Goal: Navigation & Orientation: Find specific page/section

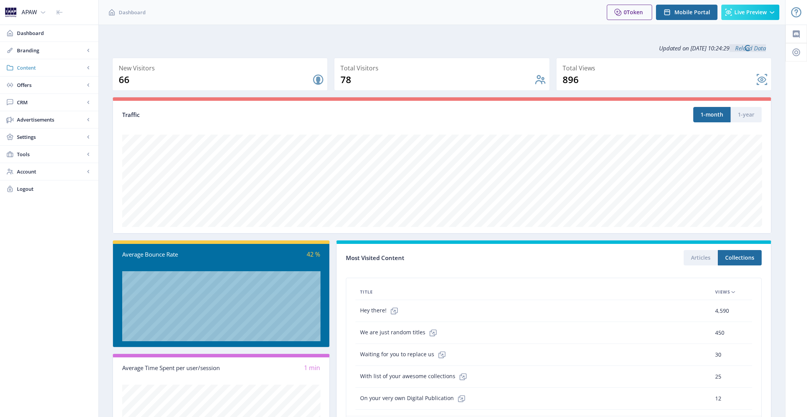
click at [59, 70] on span "Content" at bounding box center [51, 68] width 68 height 8
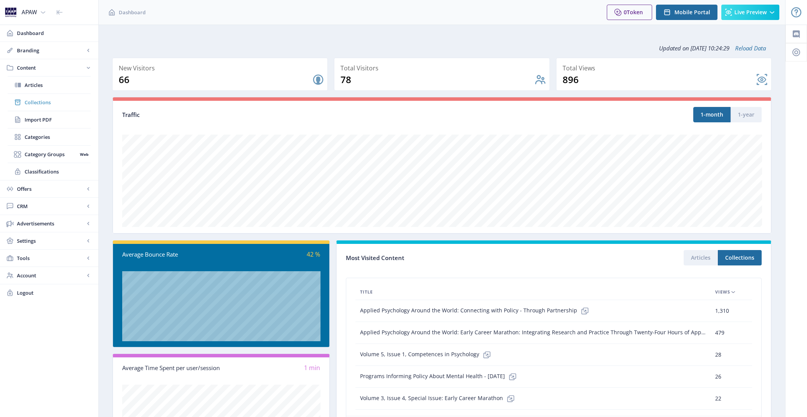
click at [62, 102] on span "Collections" at bounding box center [58, 102] width 66 height 8
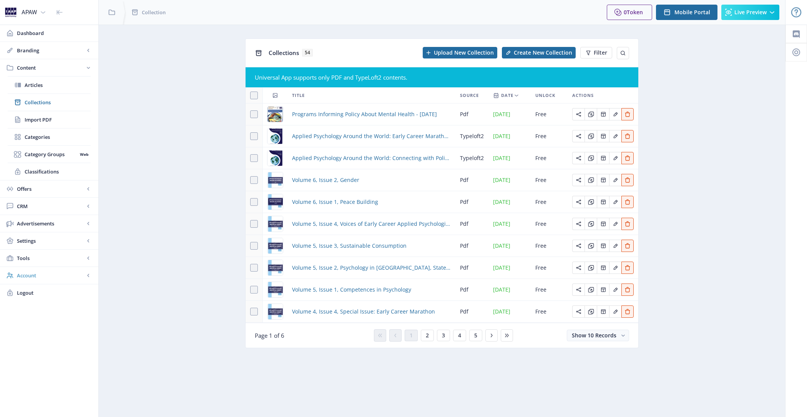
click at [72, 271] on span "Account" at bounding box center [51, 275] width 68 height 8
click at [63, 64] on span "Content" at bounding box center [51, 68] width 68 height 8
click at [63, 52] on span "Branding" at bounding box center [51, 51] width 68 height 8
click at [55, 133] on span "Custom Domain" at bounding box center [51, 137] width 53 height 8
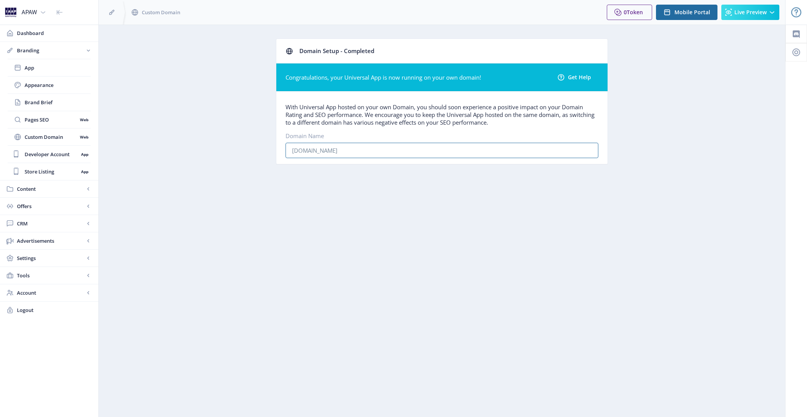
drag, startPoint x: 359, startPoint y: 149, endPoint x: 258, endPoint y: 148, distance: 101.1
click at [258, 148] on app-branding-domain "Domain Setup - Completed Congratulations, your Universal App is now running on …" at bounding box center [442, 107] width 660 height 138
click at [271, 187] on nb-layout-column "Domain Setup - Completed Congratulations, your Universal App is now running on …" at bounding box center [441, 221] width 687 height 392
